Goal: Task Accomplishment & Management: Use online tool/utility

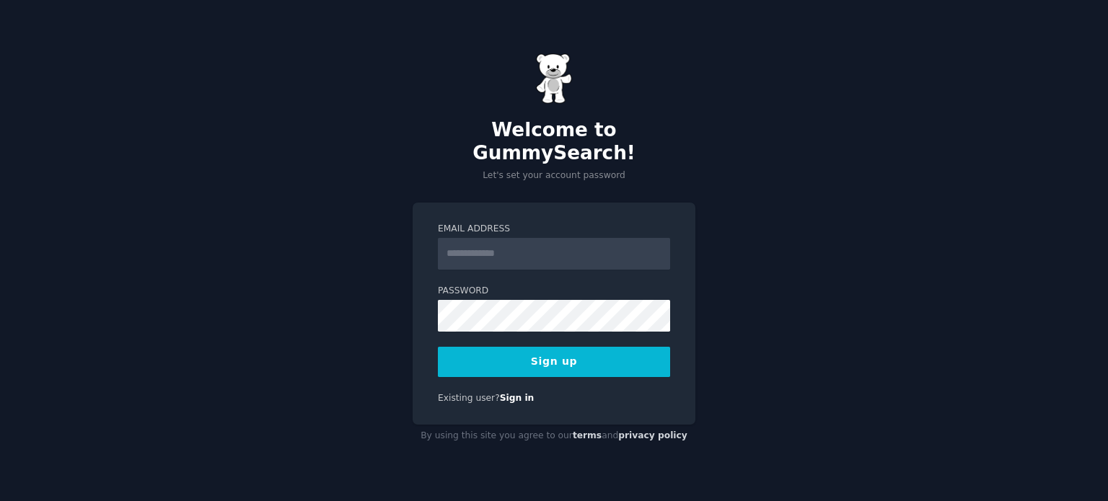
type input "**********"
click at [557, 347] on button "Sign up" at bounding box center [554, 362] width 232 height 30
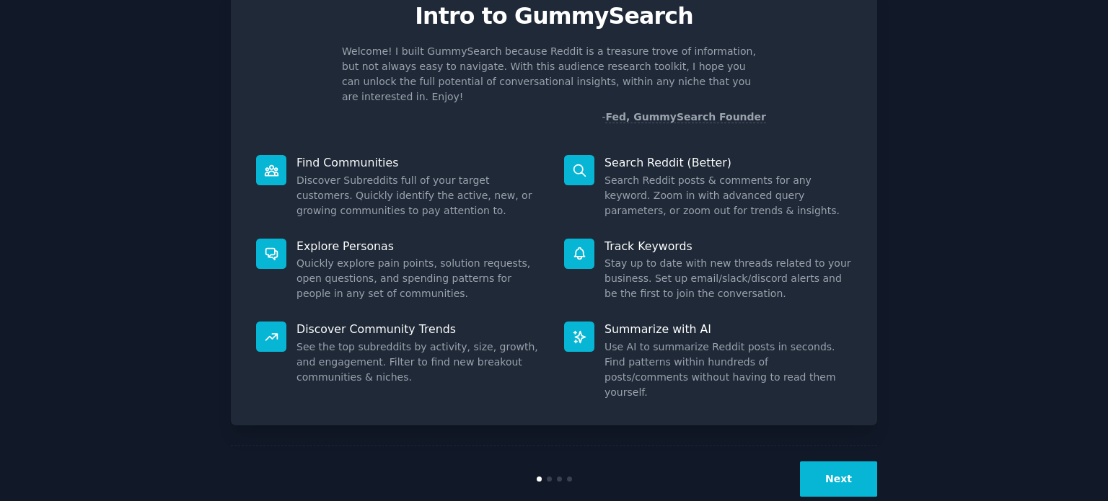
click at [830, 462] on button "Next" at bounding box center [838, 479] width 77 height 35
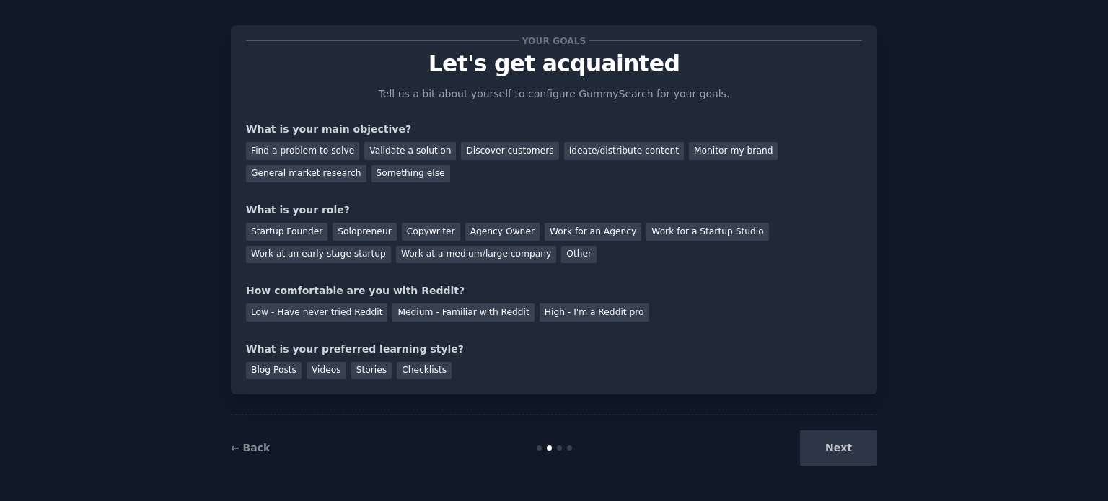
scroll to position [14, 0]
click at [834, 454] on div "Next" at bounding box center [769, 448] width 216 height 35
click at [317, 155] on div "Find a problem to solve" at bounding box center [302, 152] width 113 height 18
click at [462, 148] on div "Discover customers" at bounding box center [509, 152] width 97 height 18
click at [306, 155] on div "Find a problem to solve" at bounding box center [302, 152] width 113 height 18
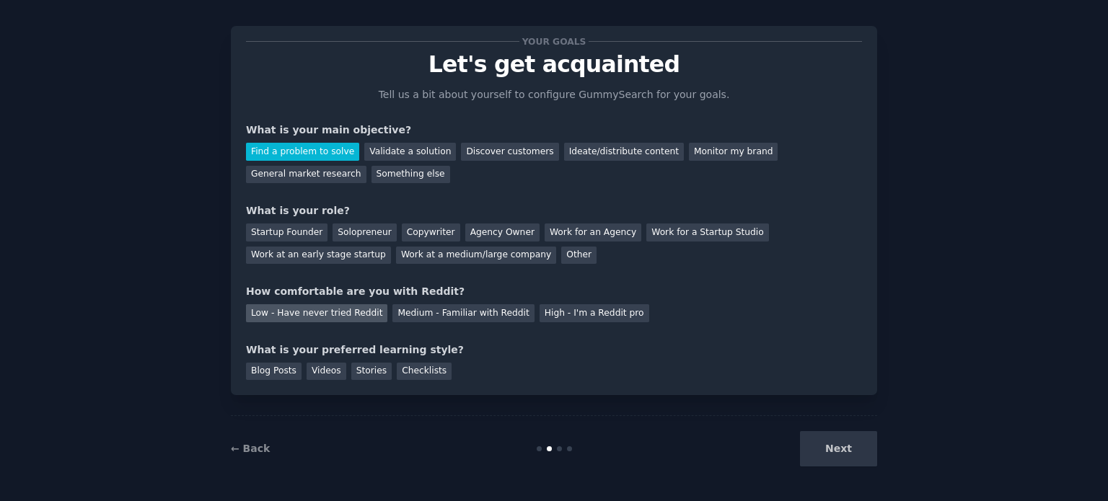
click at [343, 319] on div "Low - Have never tried Reddit" at bounding box center [316, 313] width 141 height 18
click at [342, 236] on div "Solopreneur" at bounding box center [363, 233] width 63 height 18
click at [863, 455] on div "Next" at bounding box center [769, 448] width 216 height 35
click at [840, 449] on div "Next" at bounding box center [769, 448] width 216 height 35
click at [397, 374] on div "Checklists" at bounding box center [424, 372] width 55 height 18
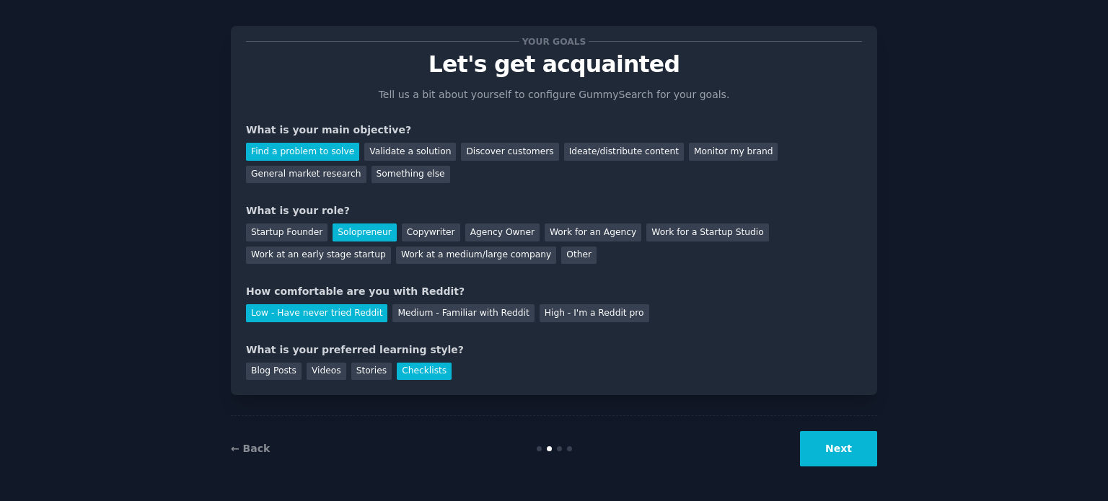
click at [839, 448] on button "Next" at bounding box center [838, 448] width 77 height 35
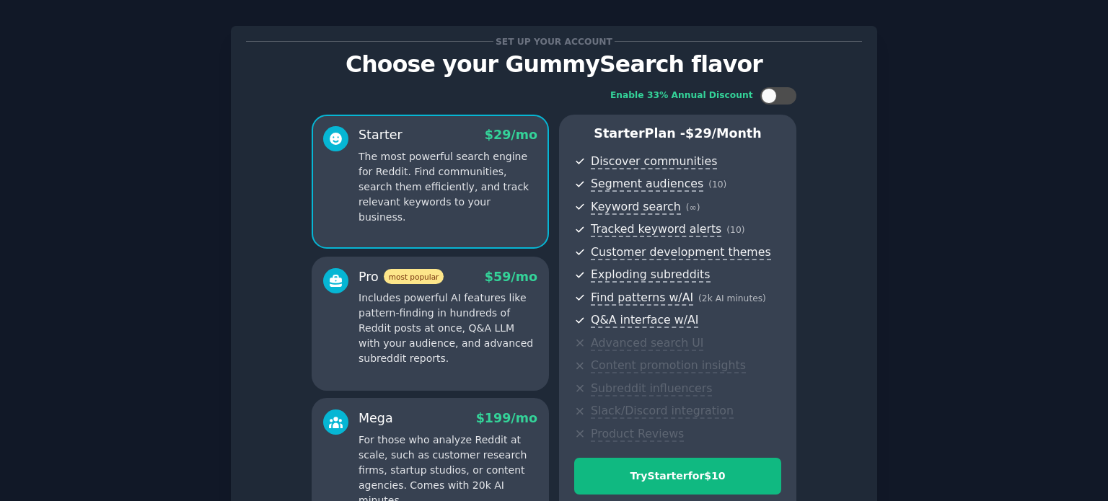
scroll to position [182, 0]
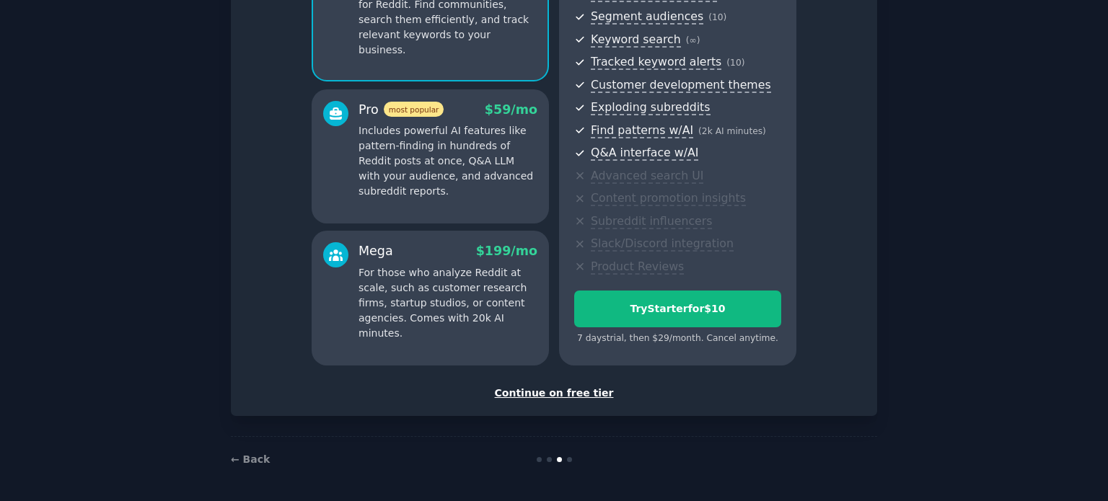
click at [542, 395] on div "Continue on free tier" at bounding box center [554, 393] width 616 height 15
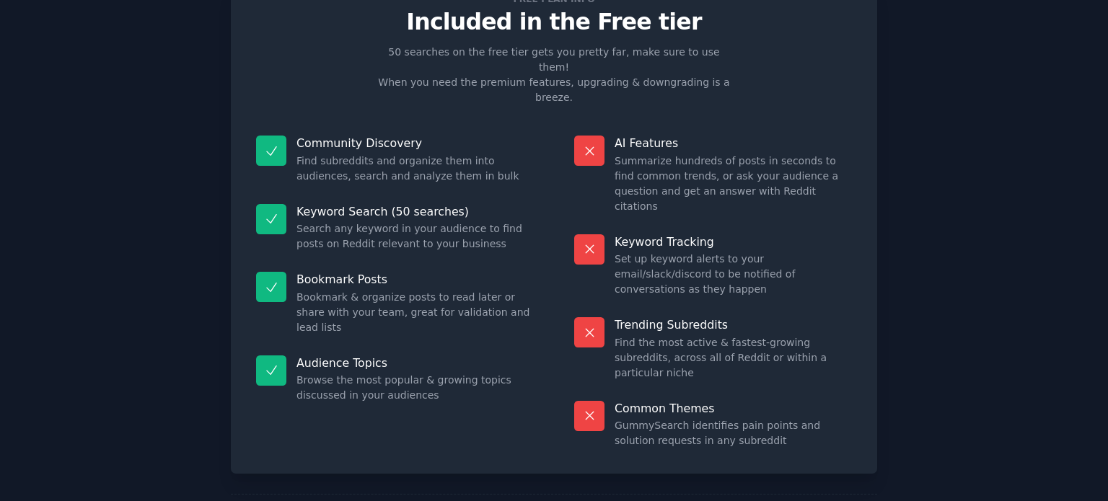
scroll to position [60, 0]
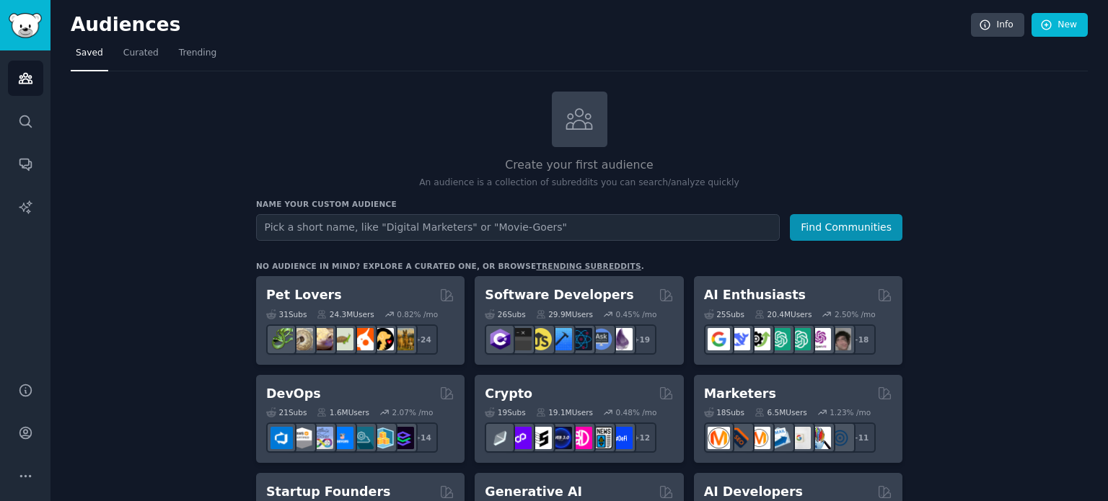
click at [335, 227] on input "text" at bounding box center [518, 227] width 524 height 27
type input "vanilla pods"
click at [815, 227] on button "Find Communities" at bounding box center [846, 227] width 112 height 27
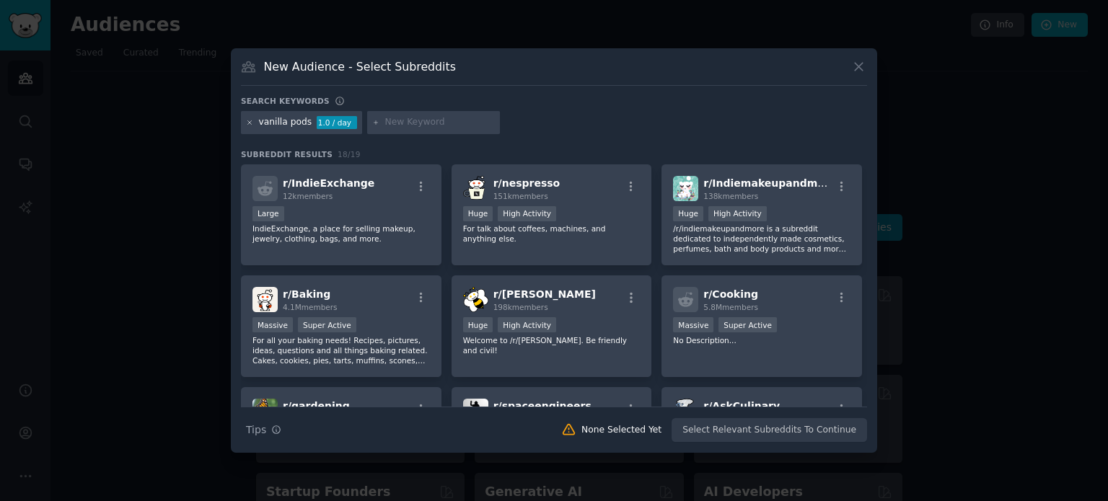
click at [249, 124] on icon at bounding box center [250, 123] width 8 height 8
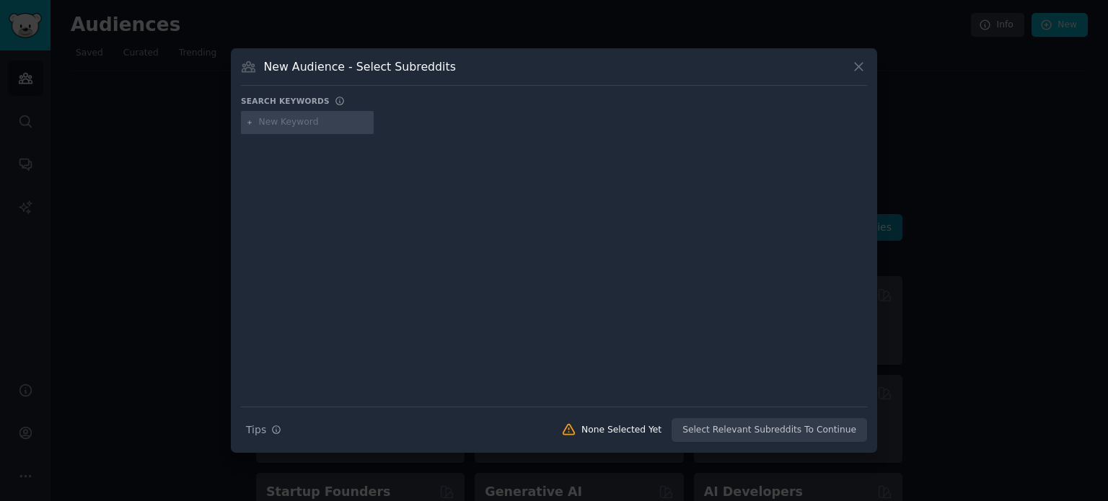
click at [273, 122] on input "text" at bounding box center [314, 122] width 110 height 13
type input "fashion"
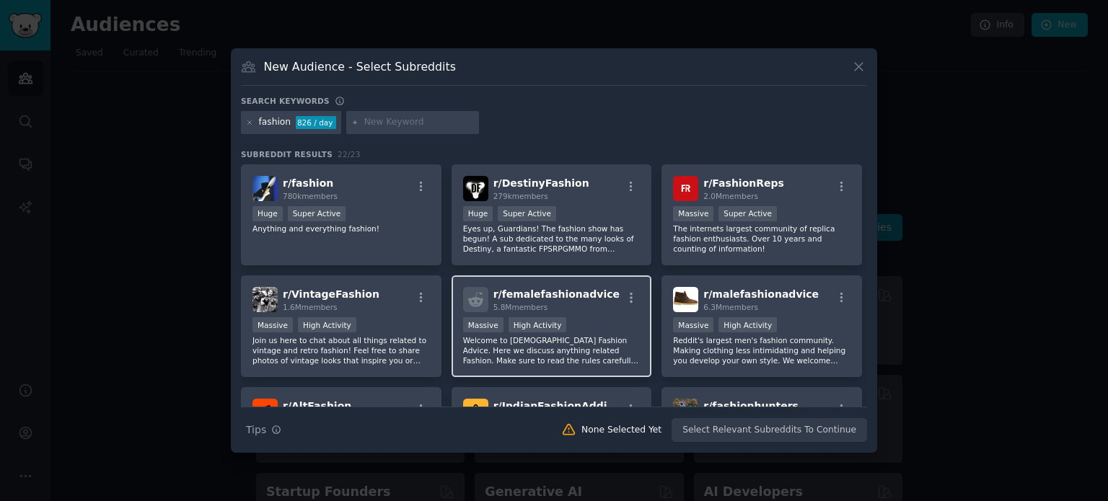
click at [581, 319] on div ">= 80th percentile for submissions / day Massive High Activity" at bounding box center [551, 326] width 177 height 18
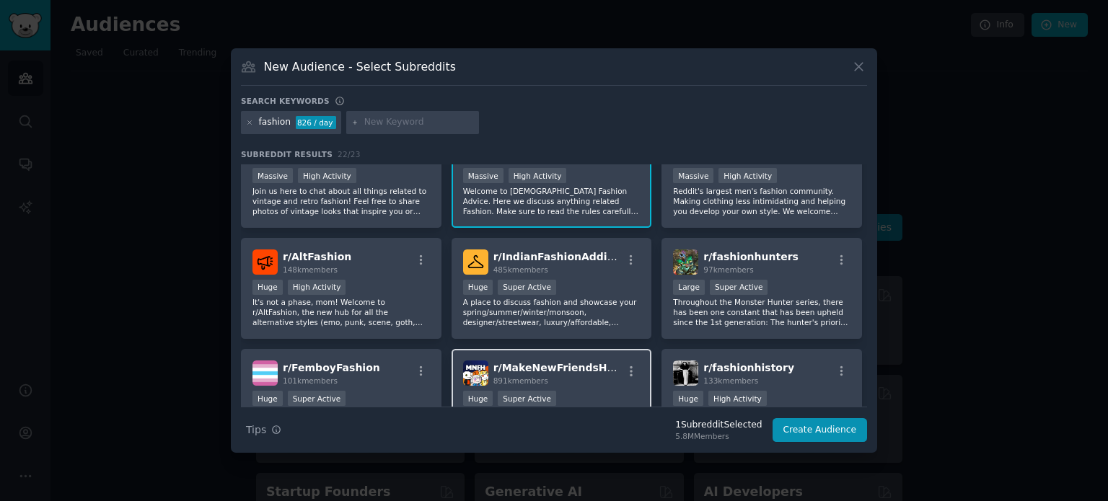
scroll to position [144, 0]
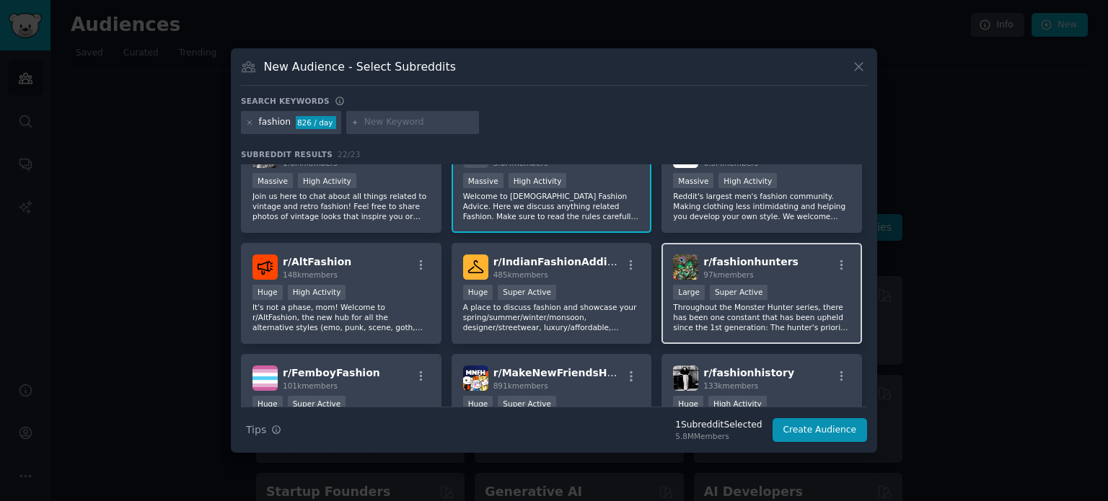
click at [747, 324] on p "Throughout the Monster Hunter series, there has been one constant that has been…" at bounding box center [761, 317] width 177 height 30
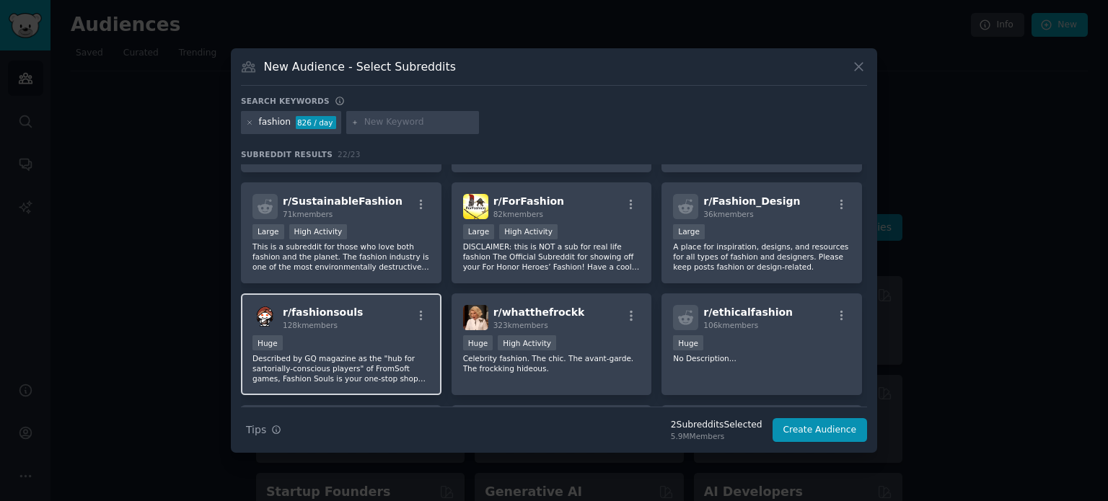
scroll to position [433, 0]
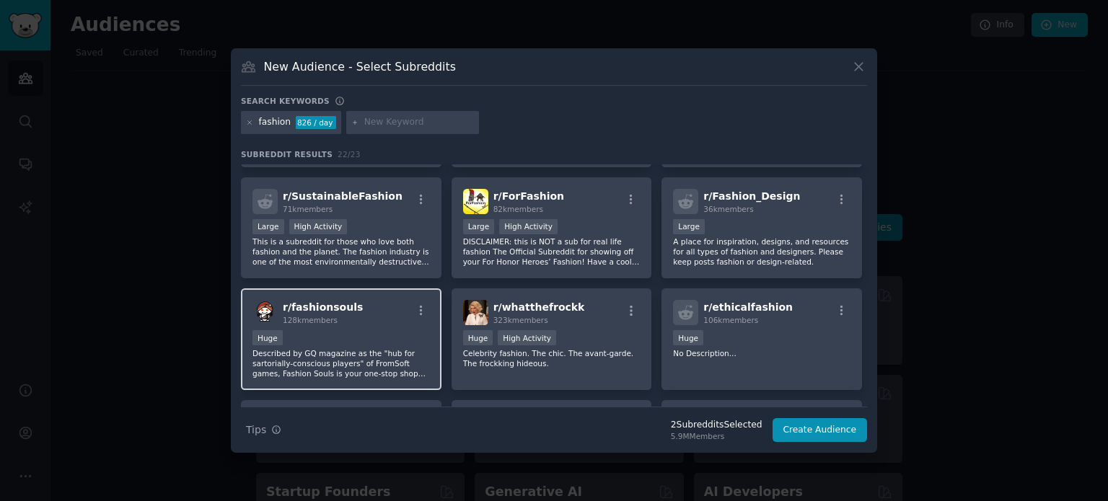
click at [374, 366] on p "Described by GQ magazine as the "hub for sartorially-conscious players" of From…" at bounding box center [340, 363] width 177 height 30
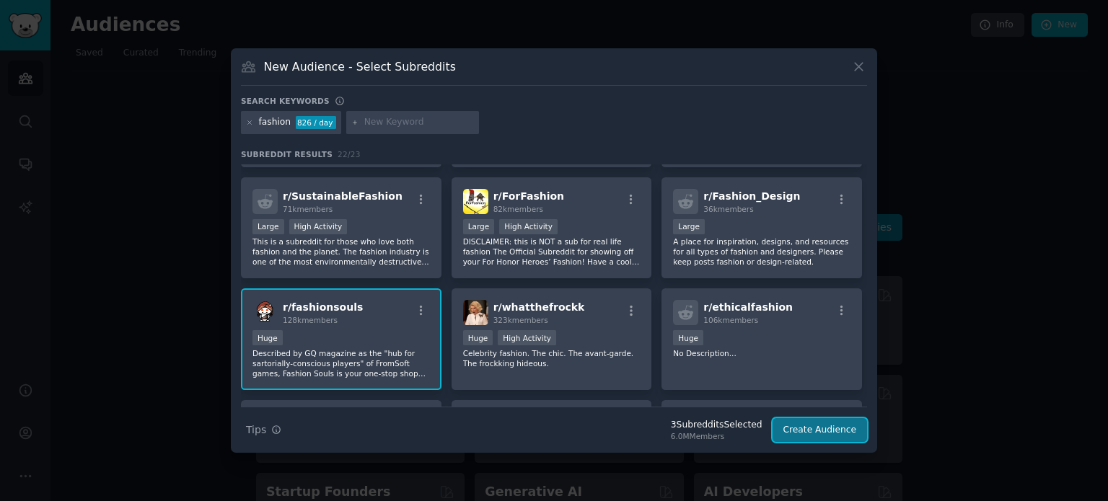
click at [808, 426] on button "Create Audience" at bounding box center [819, 430] width 95 height 25
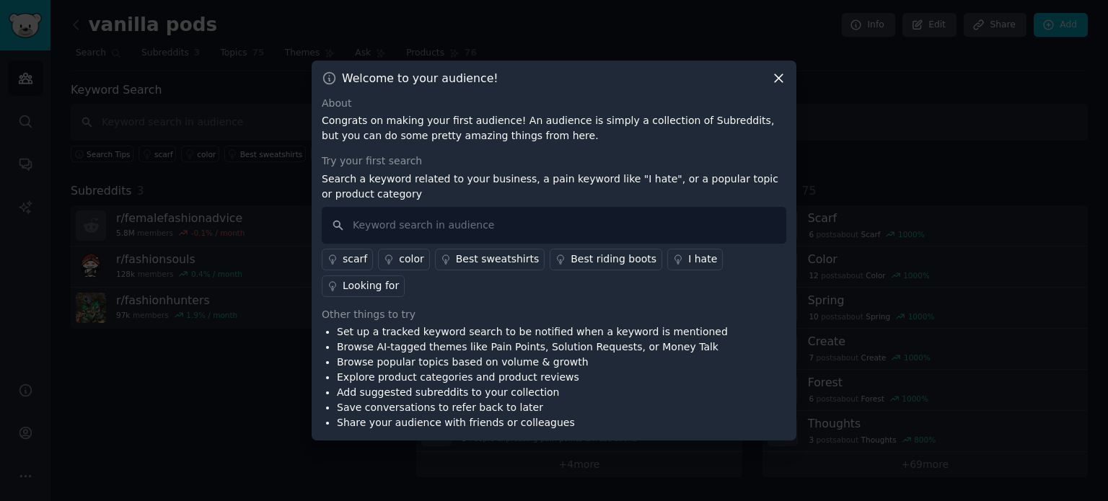
click at [777, 86] on icon at bounding box center [778, 78] width 15 height 15
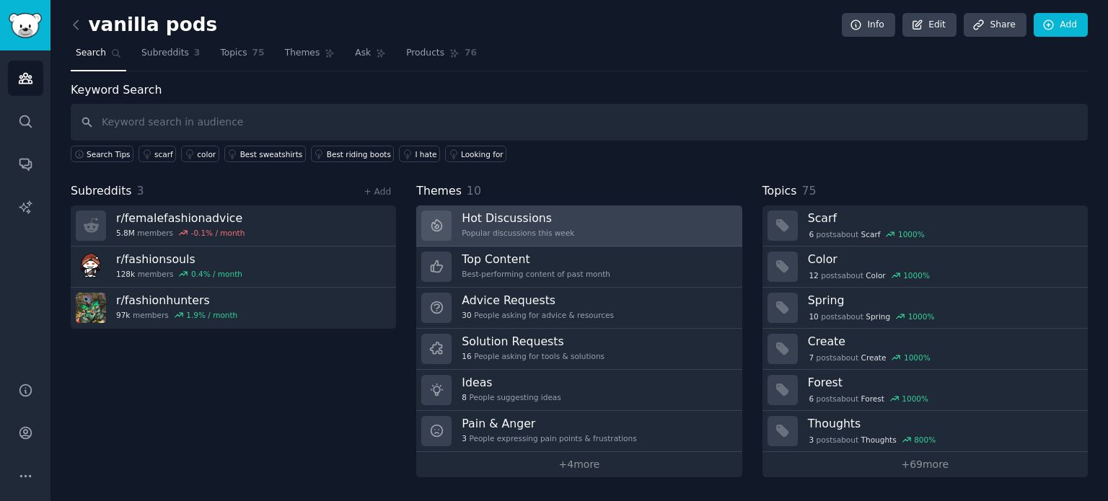
click at [525, 230] on div "Popular discussions this week" at bounding box center [518, 233] width 112 height 10
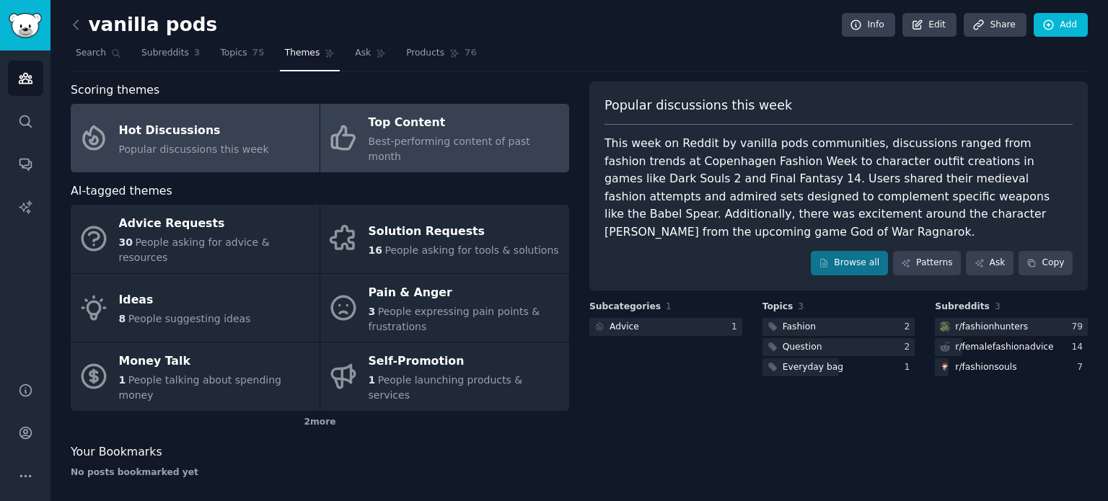
click at [433, 138] on span "Best-performing content of past month" at bounding box center [449, 149] width 162 height 27
